Goal: Task Accomplishment & Management: Complete application form

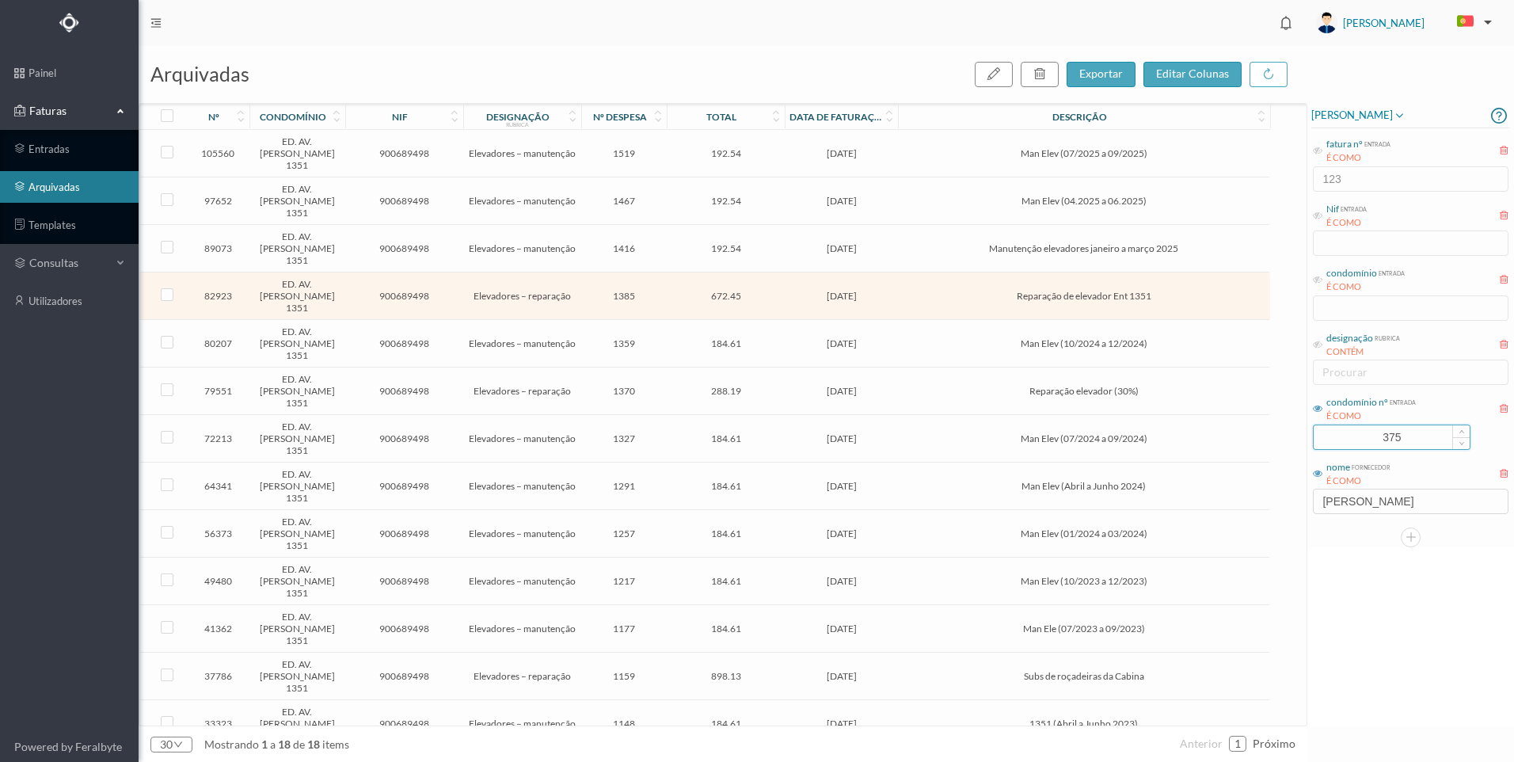
drag, startPoint x: 1358, startPoint y: 435, endPoint x: 1332, endPoint y: 434, distance: 25.3
click at [1332, 434] on input "375" at bounding box center [1391, 437] width 156 height 24
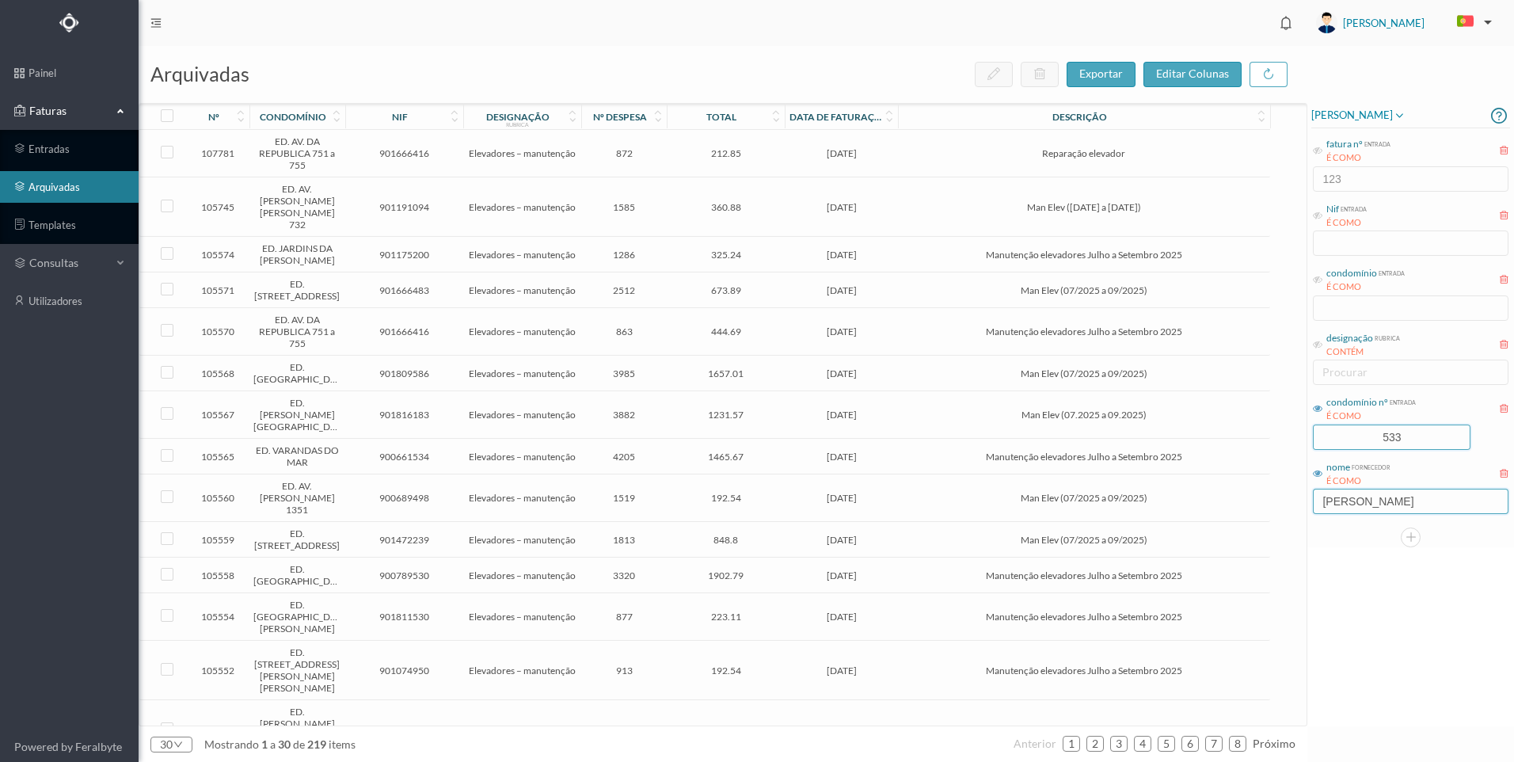
type input "533"
drag, startPoint x: 1368, startPoint y: 505, endPoint x: 1304, endPoint y: 498, distance: 64.5
click at [1304, 498] on div "arquivadas exportar editar colunas nº condomínio nif designação rubrica nº desp…" at bounding box center [826, 404] width 1375 height 716
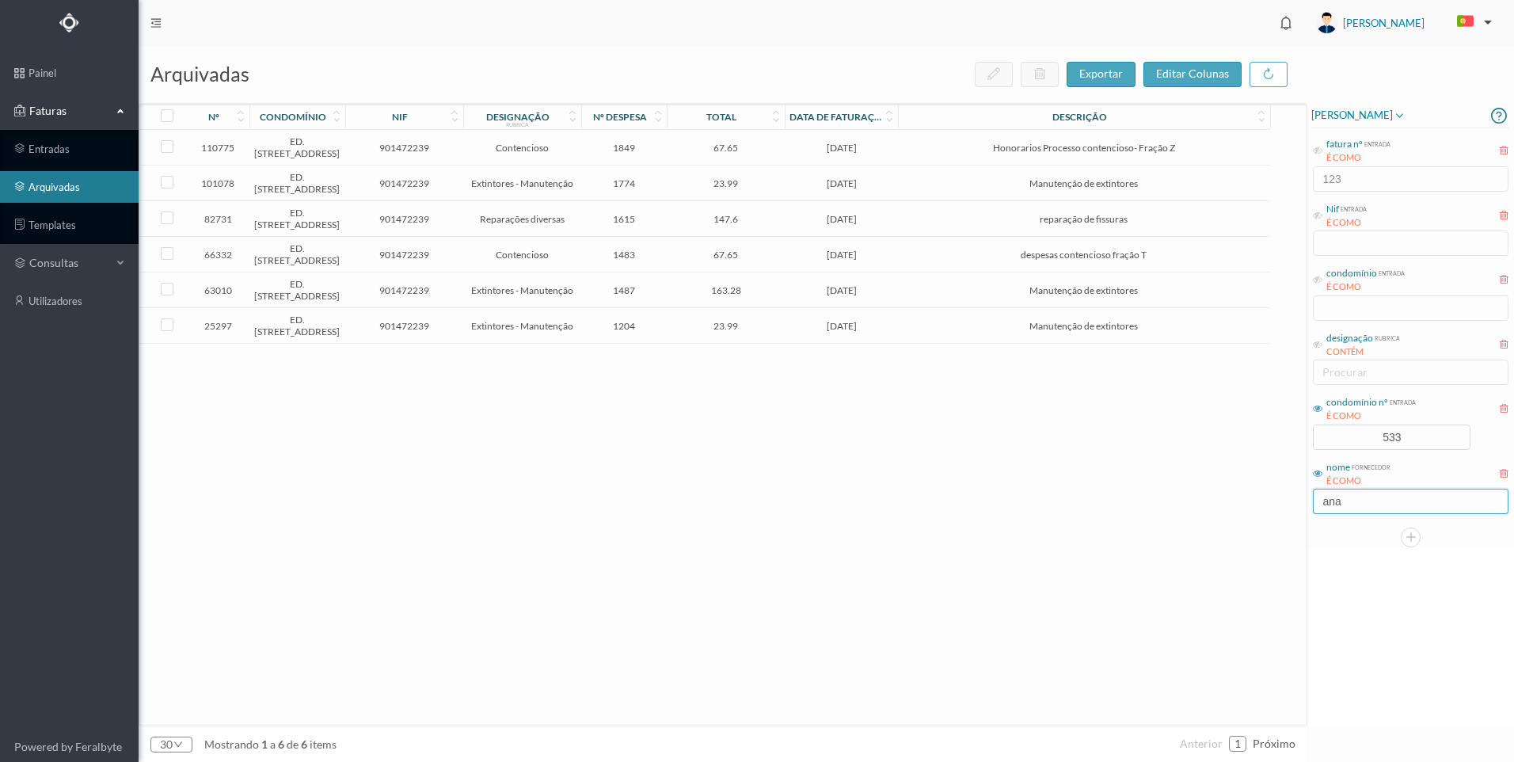
type input "ana"
click at [717, 152] on span "67.65" at bounding box center [726, 148] width 110 height 12
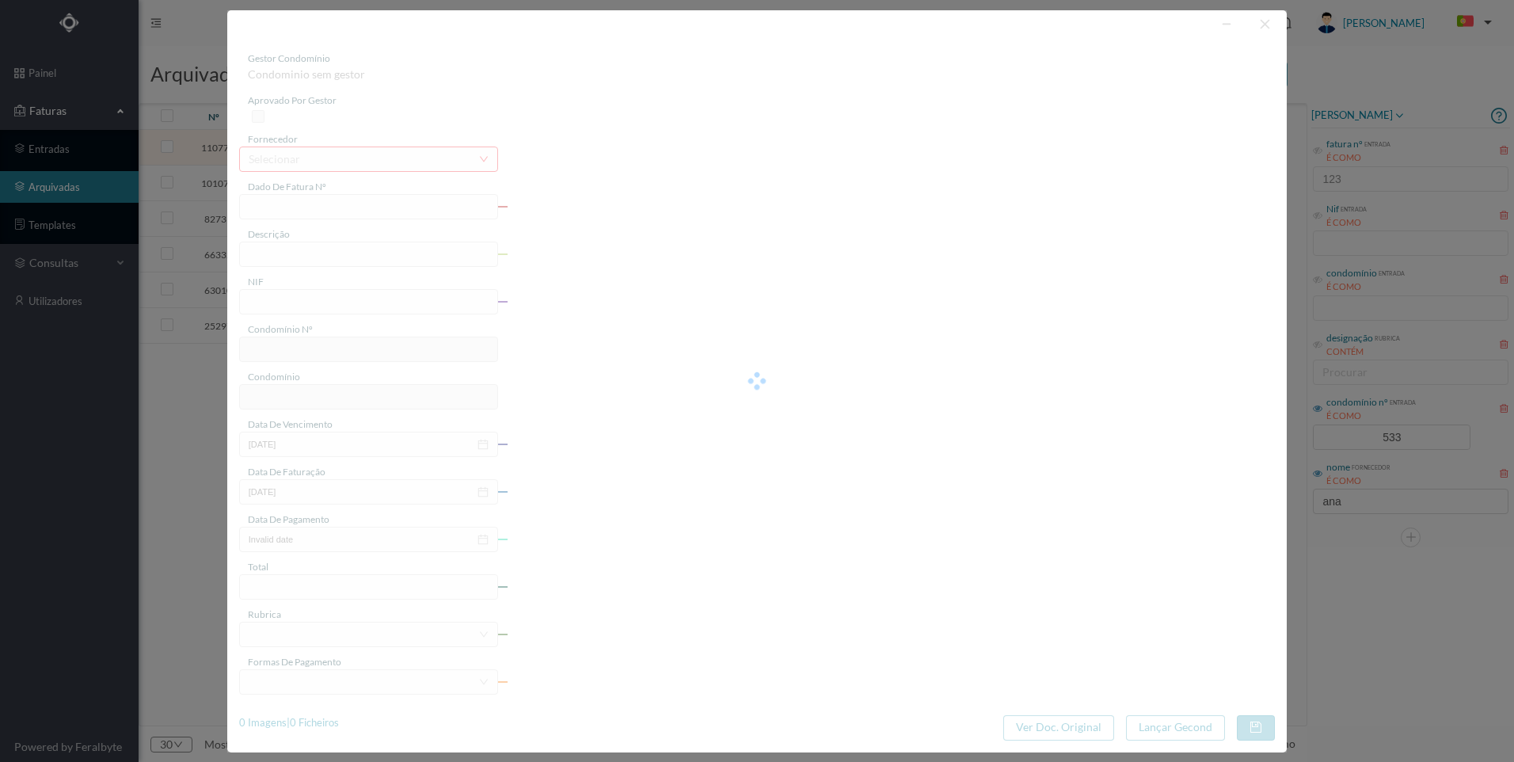
type input "FT AP/1537"
type input "Honorarios Processo contencioso- Fração Z"
type input "901472239"
type input "[DATE]"
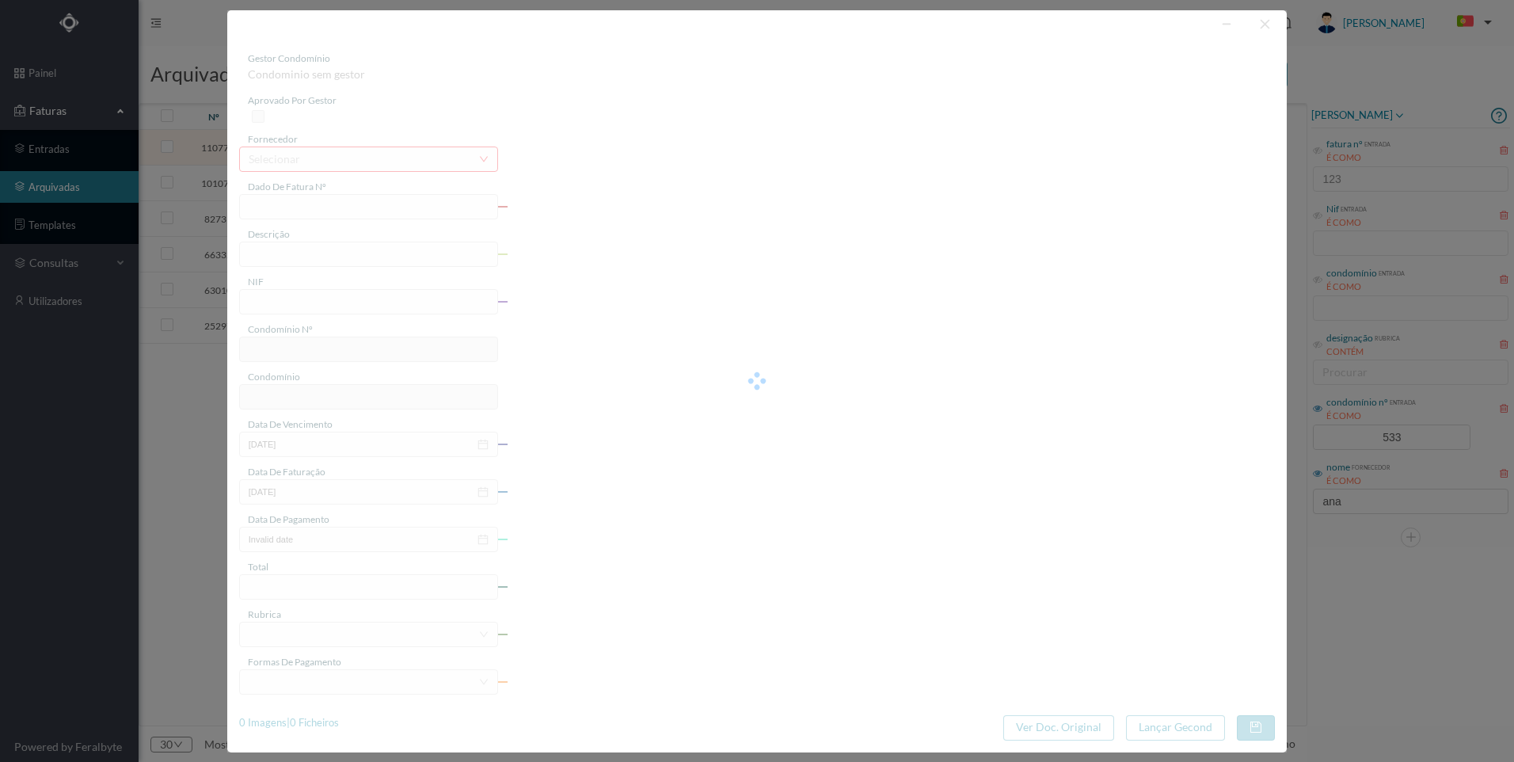
type input "[DATE]"
type input "67.65"
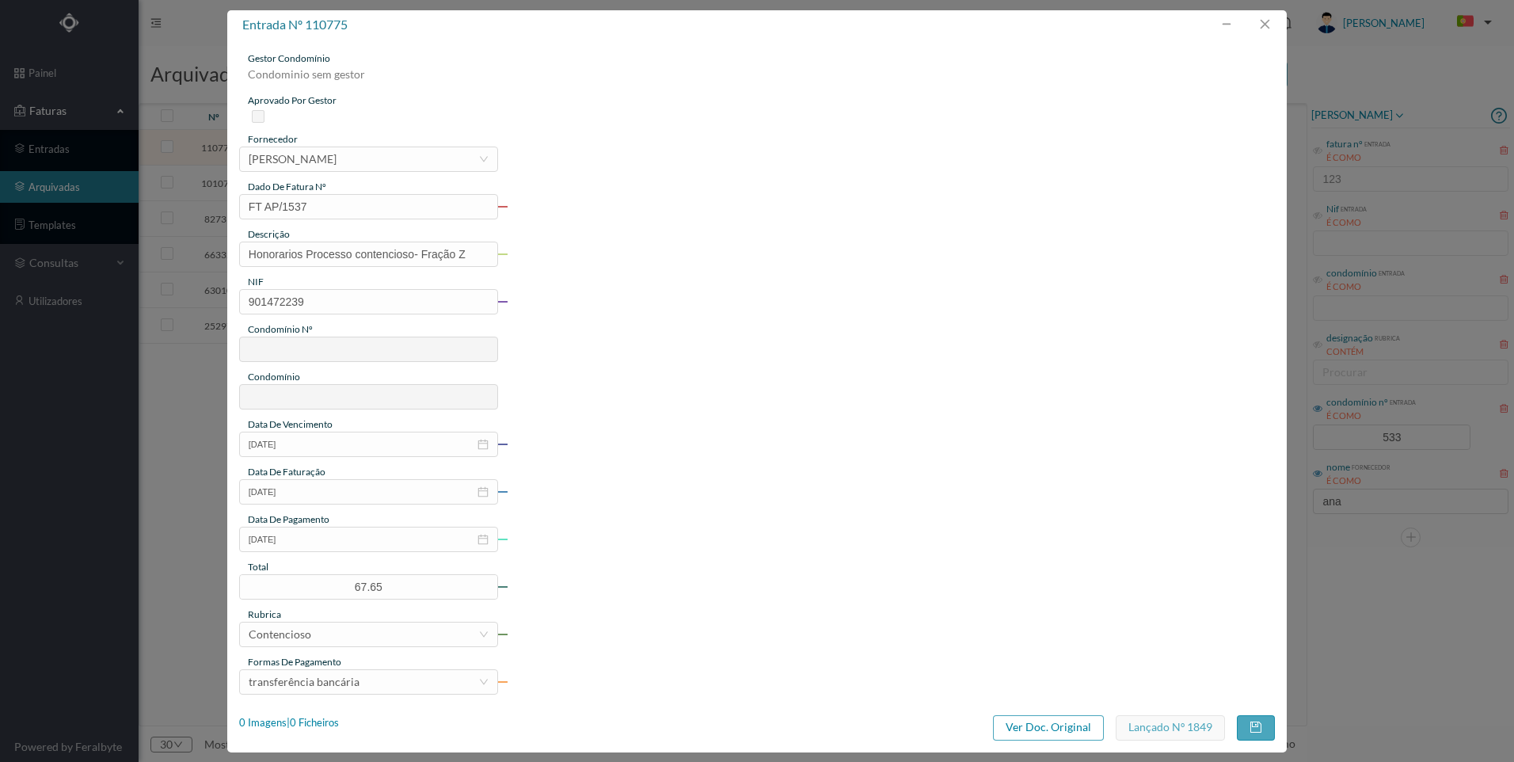
type input "533"
type input "ED. [STREET_ADDRESS]"
